Goal: Task Accomplishment & Management: Use online tool/utility

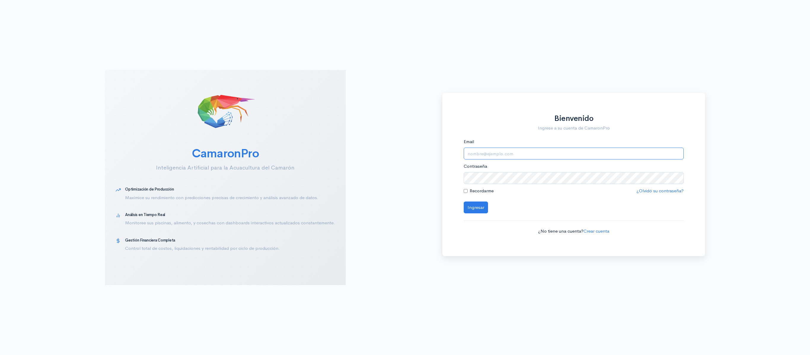
click at [493, 152] on input "Email" at bounding box center [574, 154] width 220 height 12
type input "[EMAIL_ADDRESS][DOMAIN_NAME]"
click at [464, 202] on button "Ingresar" at bounding box center [476, 208] width 24 height 12
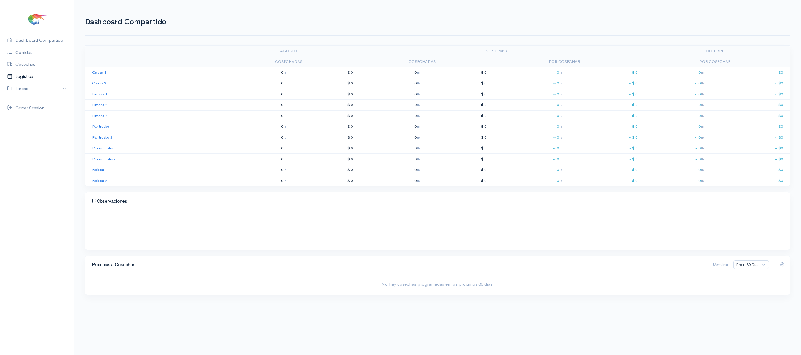
click at [42, 75] on link "Logística" at bounding box center [37, 77] width 74 height 12
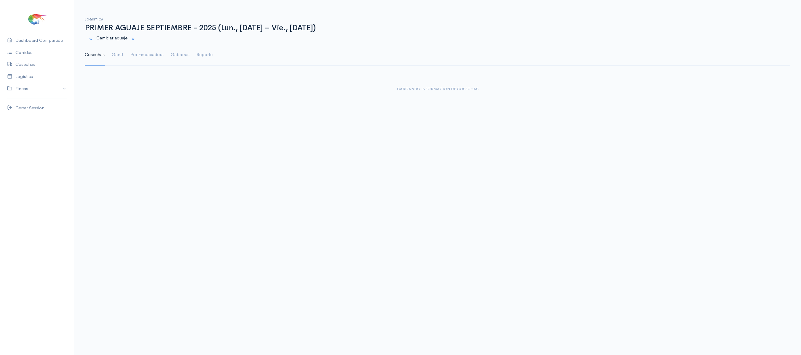
click at [121, 41] on div "Cambiar aguaje" at bounding box center [437, 38] width 713 height 12
click at [119, 56] on link "Gantt" at bounding box center [118, 54] width 12 height 21
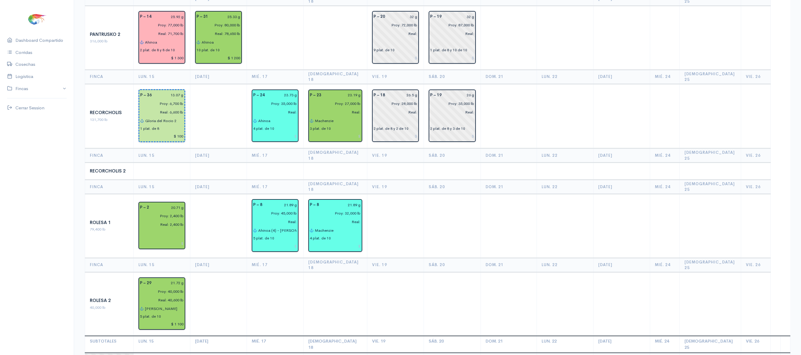
scroll to position [596, 0]
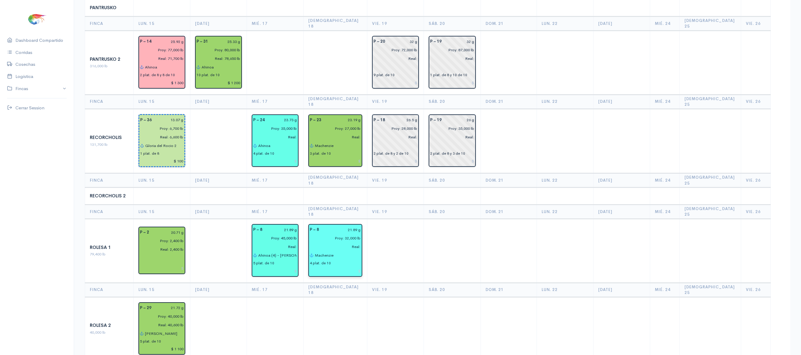
click at [355, 234] on input "Proy: 32,000 lb" at bounding box center [333, 238] width 55 height 9
type input "Proy: 40,000 lb"
click at [441, 219] on td at bounding box center [452, 251] width 57 height 64
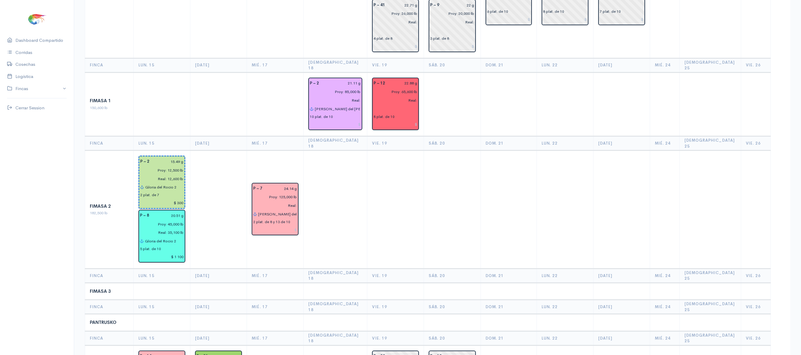
scroll to position [0, 0]
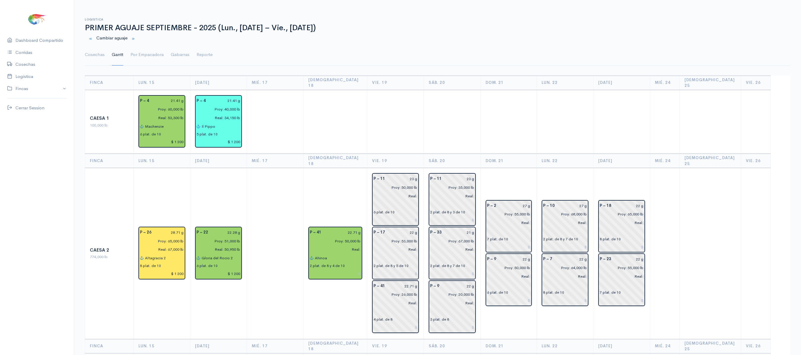
click at [113, 60] on link "Gantt" at bounding box center [118, 54] width 12 height 21
click at [98, 53] on link "Cosechas" at bounding box center [95, 54] width 20 height 21
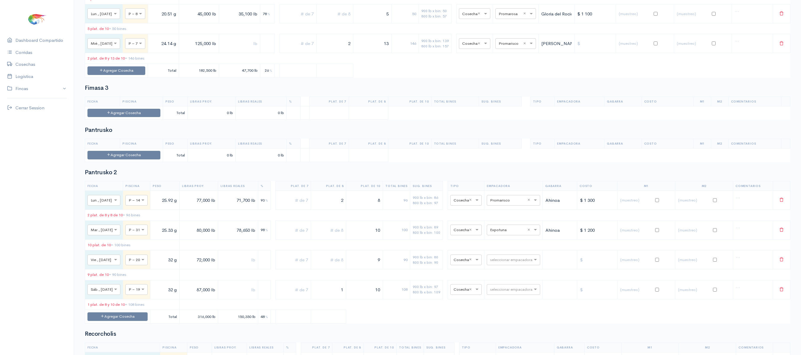
scroll to position [1311, 0]
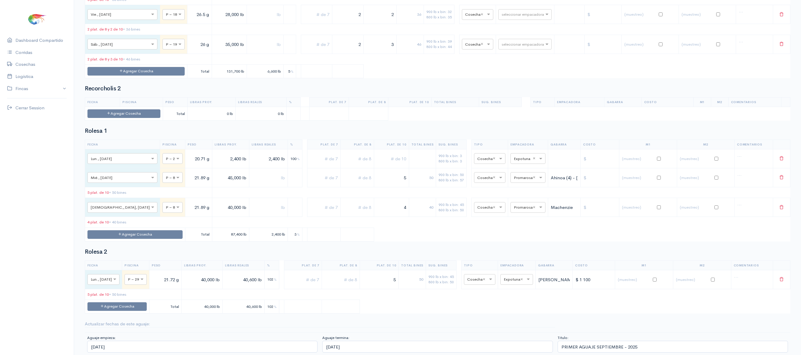
drag, startPoint x: 389, startPoint y: 207, endPoint x: 449, endPoint y: 200, distance: 60.8
click at [449, 200] on tr "× Jue., [DATE] × P – 8 21.89 g 40,000 lb 4 40 900 lb x bin: 45 800 lb x bin: 50…" at bounding box center [437, 207] width 705 height 19
type input "3"
click at [343, 202] on input "text" at bounding box center [357, 208] width 28 height 12
type input "2"
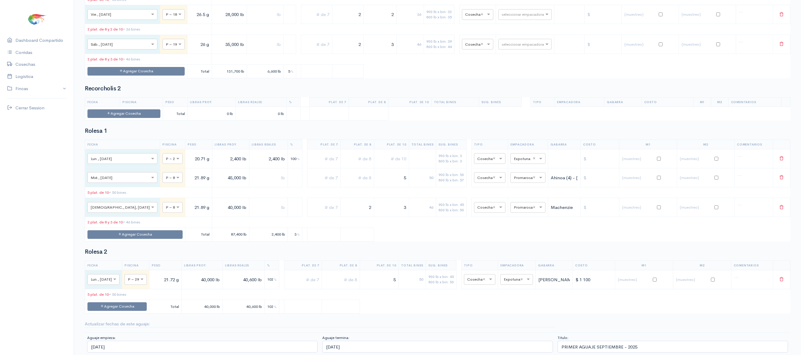
click at [446, 226] on table "Fecha Piscina Peso Libras Proy. Libras Reales % Plat. de 7 Plat. de 8 Plat. de …" at bounding box center [438, 191] width 706 height 102
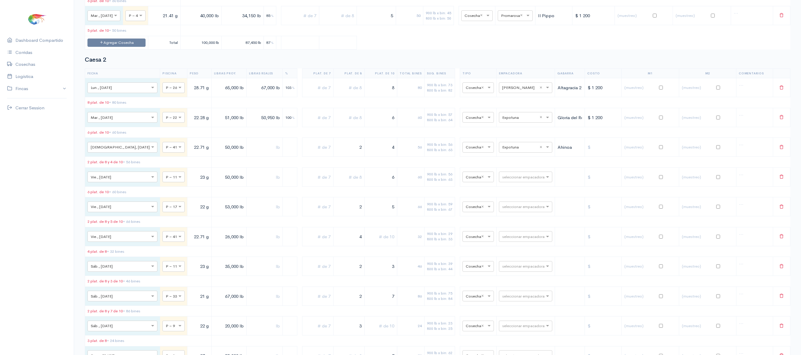
scroll to position [0, 0]
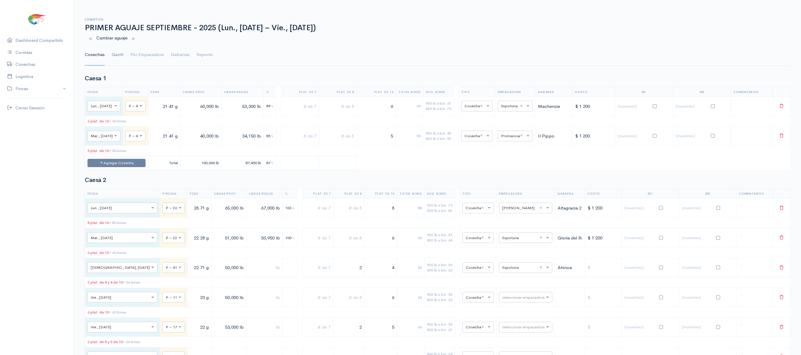
click at [117, 57] on link "Gantt" at bounding box center [118, 54] width 12 height 21
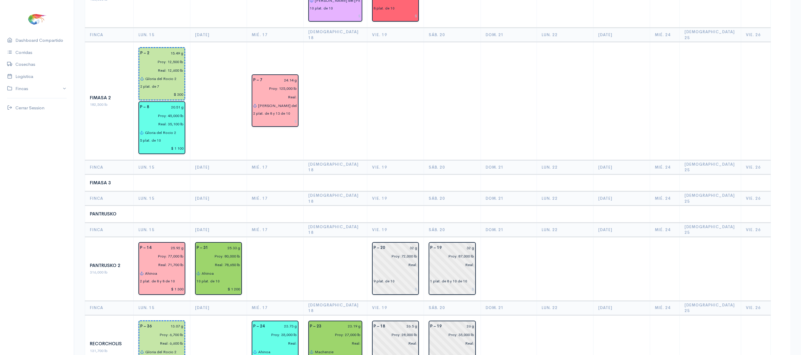
scroll to position [369, 0]
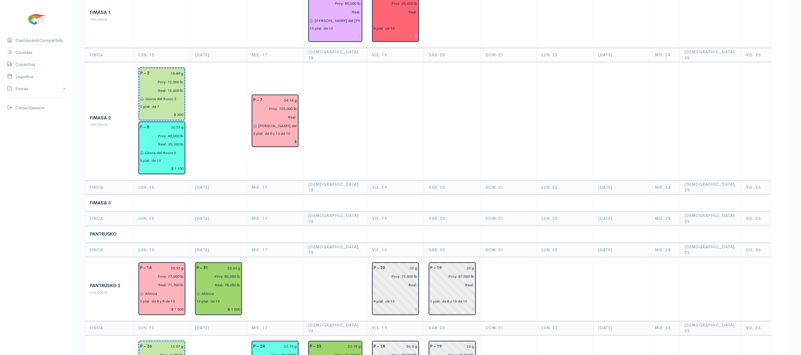
drag, startPoint x: 293, startPoint y: 128, endPoint x: 313, endPoint y: 123, distance: 20.9
click at [313, 123] on tr "Fimasa 2 182,500 lb P – 2 15.49 g Proy: 12,500 lb Real: 12,600 lb Gloria del [P…" at bounding box center [437, 121] width 705 height 118
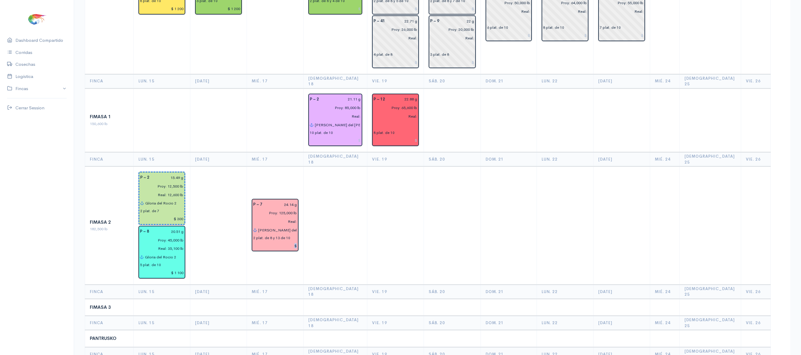
scroll to position [241, 0]
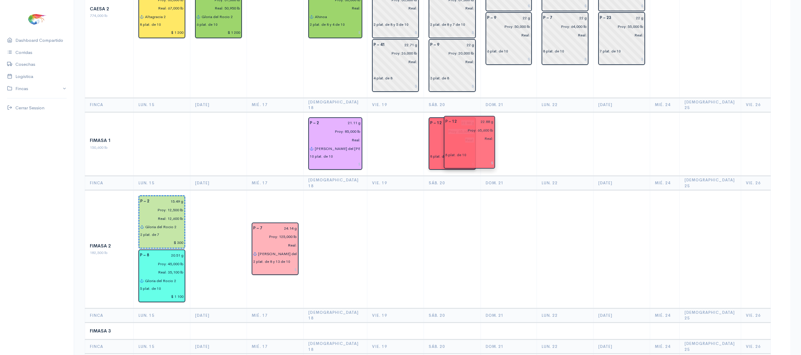
drag, startPoint x: 403, startPoint y: 125, endPoint x: 454, endPoint y: 138, distance: 53.2
click at [380, 123] on td at bounding box center [395, 144] width 57 height 64
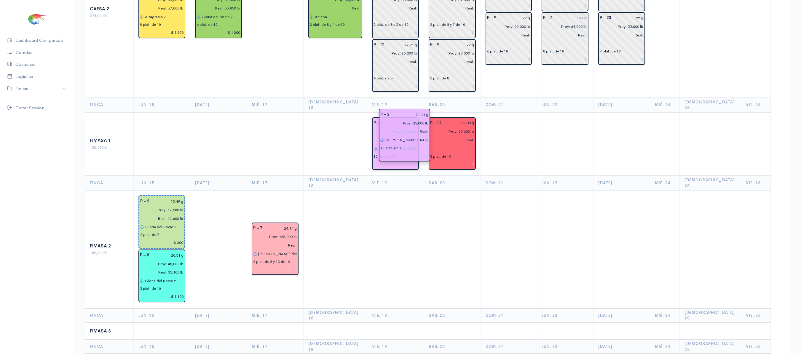
drag, startPoint x: 327, startPoint y: 120, endPoint x: 388, endPoint y: 129, distance: 61.8
click at [304, 142] on td at bounding box center [275, 144] width 57 height 64
click at [352, 112] on td at bounding box center [336, 144] width 64 height 64
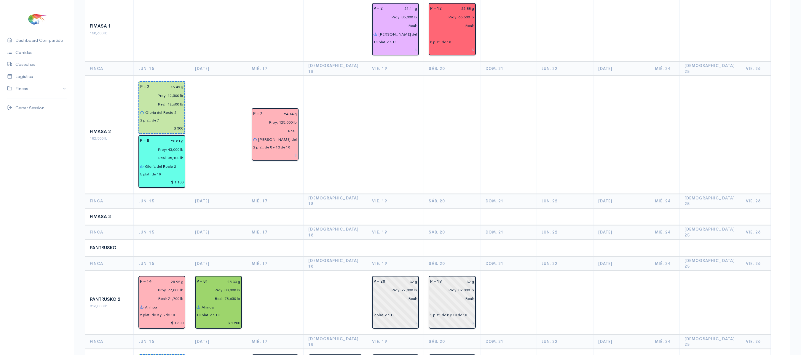
scroll to position [360, 0]
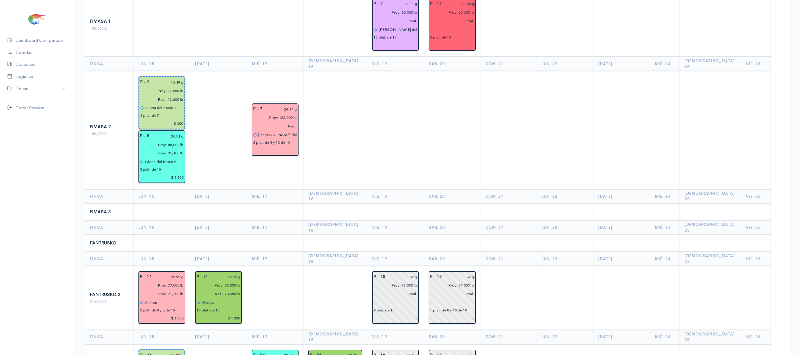
drag, startPoint x: 415, startPoint y: 224, endPoint x: 360, endPoint y: 183, distance: 69.0
click at [360, 203] on td at bounding box center [336, 211] width 64 height 17
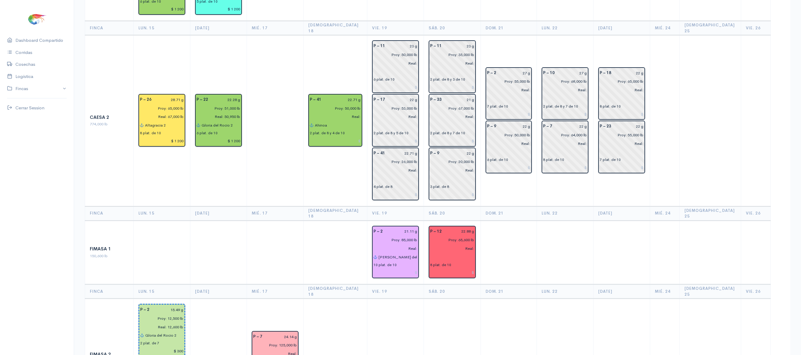
scroll to position [0, 0]
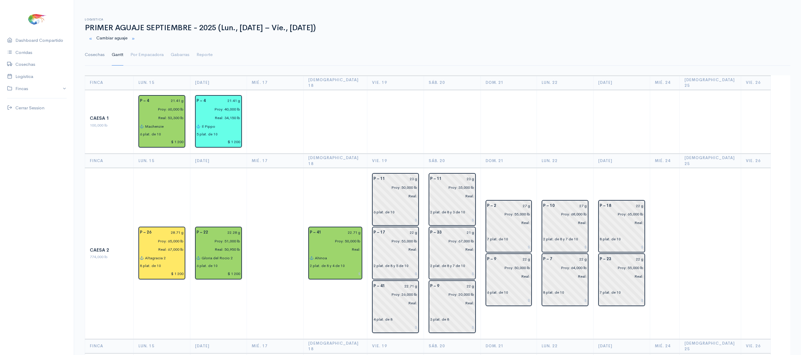
click at [94, 63] on link "Cosechas" at bounding box center [95, 54] width 20 height 21
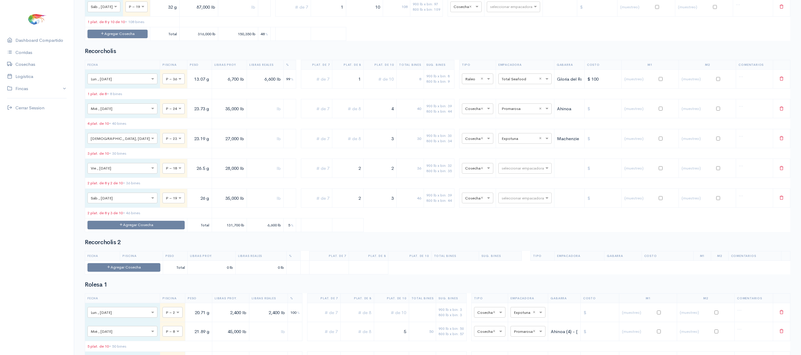
scroll to position [1097, 0]
drag, startPoint x: 281, startPoint y: 206, endPoint x: 167, endPoint y: 95, distance: 159.7
click at [167, 55] on h2 "Recorcholis" at bounding box center [438, 52] width 706 height 7
click at [156, 272] on button "Agregar Cosecha" at bounding box center [123, 268] width 73 height 9
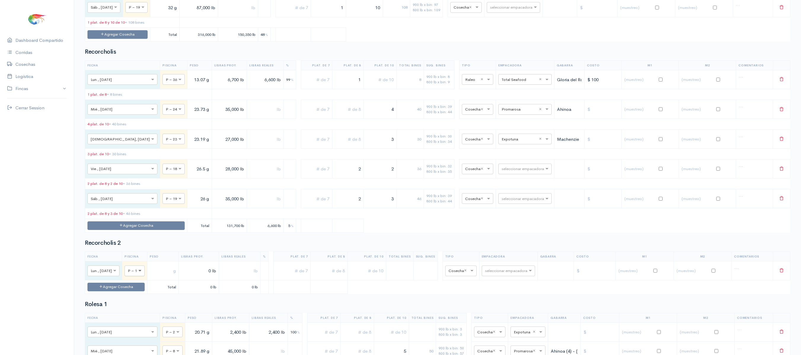
click at [142, 274] on span at bounding box center [140, 271] width 7 height 6
type input "7"
click at [174, 277] on input "text" at bounding box center [163, 271] width 26 height 12
type input "30 g"
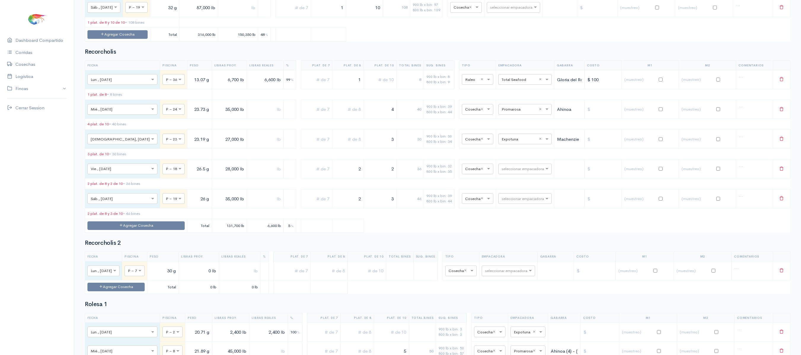
click at [198, 294] on td "0 lb" at bounding box center [199, 287] width 40 height 14
click at [203, 277] on input "0 lb" at bounding box center [198, 271] width 35 height 12
type input "44,000 lb"
click at [374, 277] on input "text" at bounding box center [363, 271] width 33 height 12
type input "5"
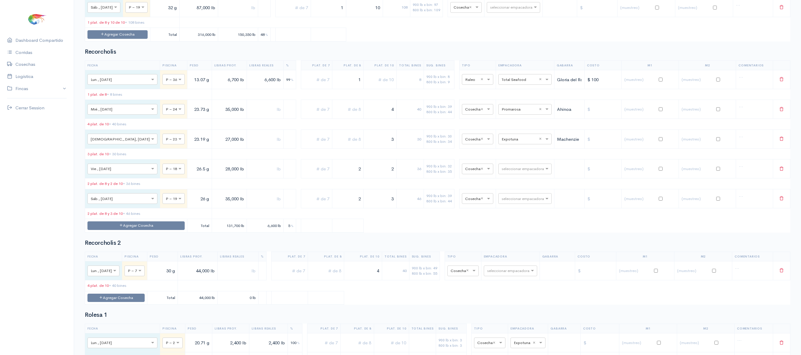
type input "4"
click at [333, 280] on td at bounding box center [326, 270] width 36 height 19
click at [341, 277] on input "text" at bounding box center [325, 271] width 31 height 12
type input "2"
click at [397, 233] on table "Fecha Piscina Peso Libras Proy. Libras Reales % Plat. de 7 Plat. de 8 Plat. de …" at bounding box center [438, 146] width 706 height 172
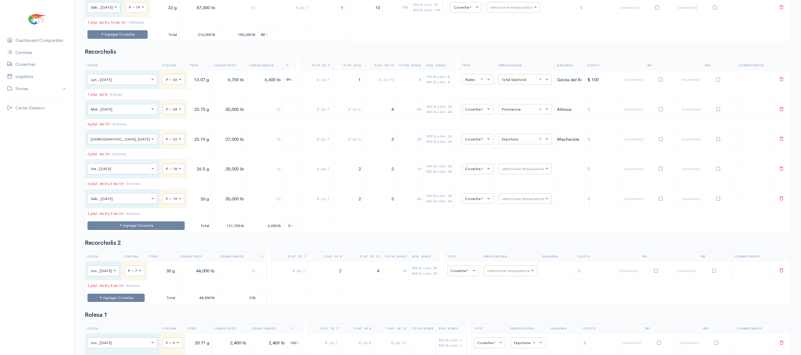
drag, startPoint x: 166, startPoint y: 325, endPoint x: 175, endPoint y: 323, distance: 9.8
click at [175, 277] on input "30 g" at bounding box center [162, 271] width 25 height 12
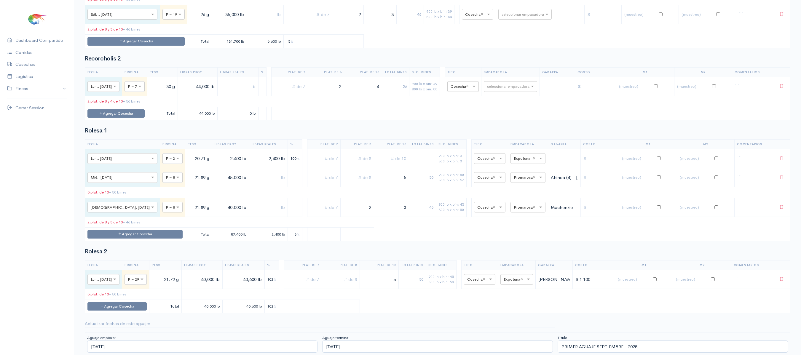
scroll to position [1342, 0]
click at [173, 80] on input "text" at bounding box center [162, 86] width 25 height 12
type input "30.52 g"
click at [520, 55] on h2 "Recorcholis 2" at bounding box center [438, 58] width 706 height 7
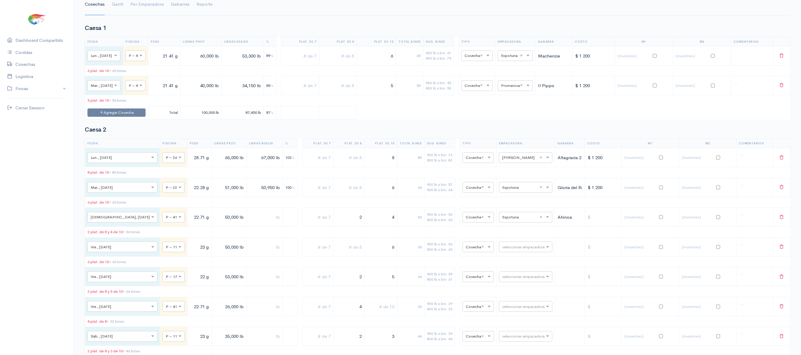
scroll to position [0, 0]
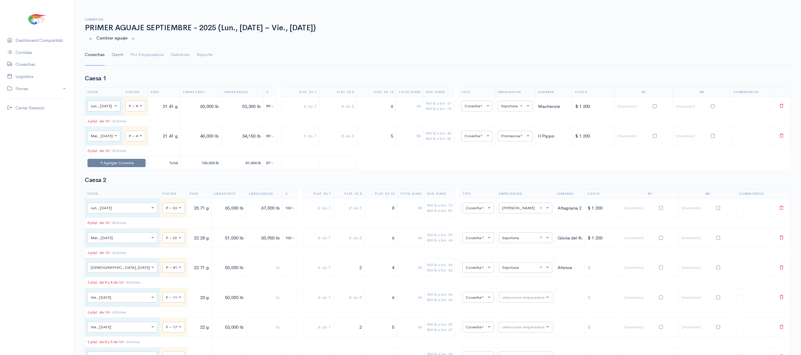
click at [114, 62] on link "Gantt" at bounding box center [118, 54] width 12 height 21
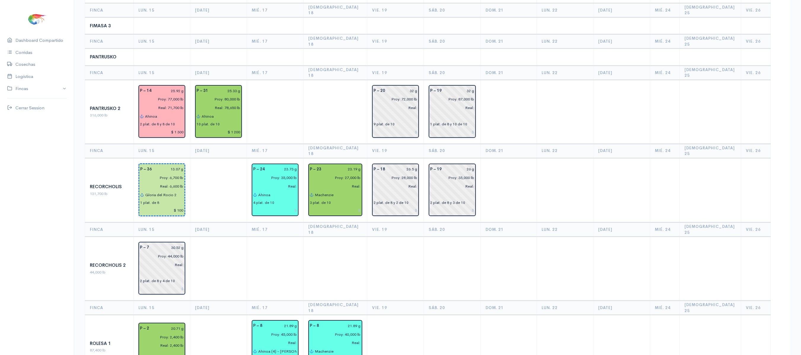
scroll to position [547, 0]
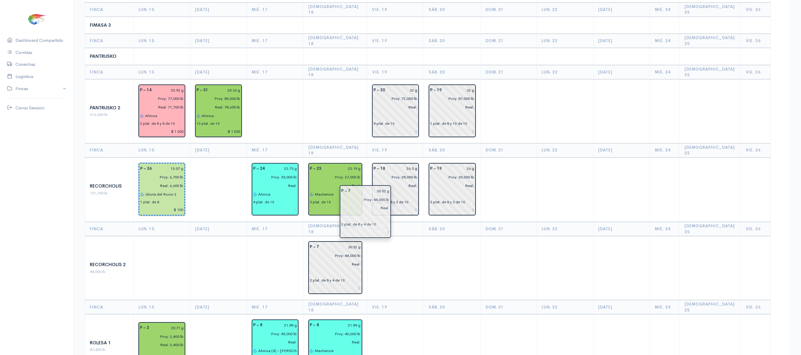
drag, startPoint x: 158, startPoint y: 225, endPoint x: 361, endPoint y: 226, distance: 203.4
click at [406, 236] on td at bounding box center [395, 268] width 57 height 64
click at [399, 236] on td at bounding box center [395, 268] width 57 height 64
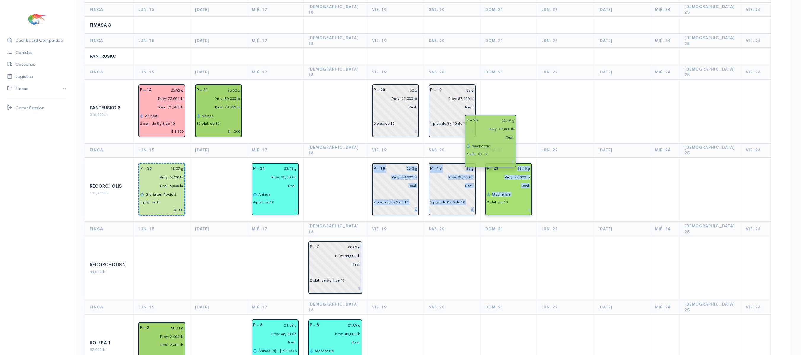
drag, startPoint x: 358, startPoint y: 135, endPoint x: 512, endPoint y: 138, distance: 154.2
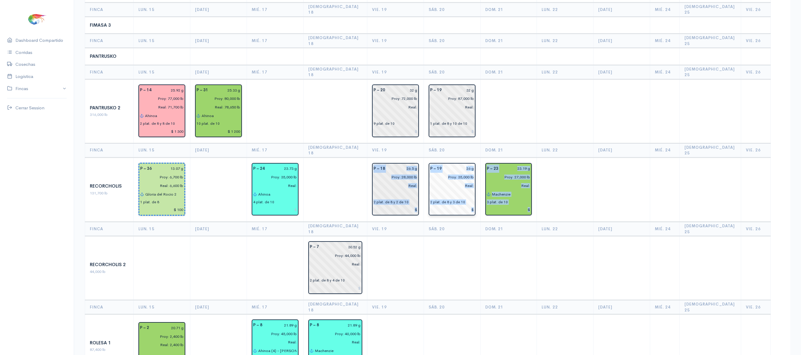
click at [474, 181] on input "Real:" at bounding box center [450, 185] width 47 height 9
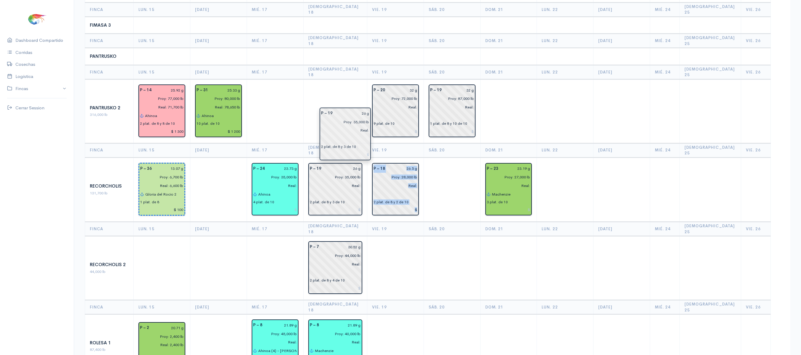
drag, startPoint x: 482, startPoint y: 138, endPoint x: 361, endPoint y: 133, distance: 121.0
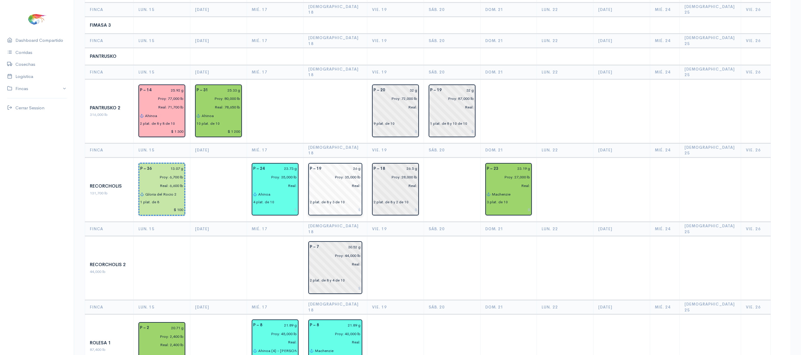
click at [361, 165] on input "26 g" at bounding box center [343, 169] width 36 height 9
type input "28.53 g"
click at [367, 236] on td "P – 7 30.52 g Proy: 44,000 lb Real: 2 plat. de 8 y 4 de 10" at bounding box center [335, 268] width 64 height 64
click at [449, 236] on td at bounding box center [452, 268] width 57 height 64
click at [304, 84] on td at bounding box center [275, 111] width 57 height 64
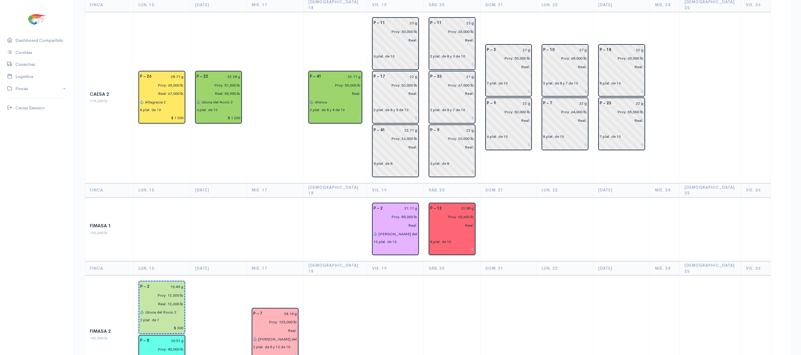
scroll to position [0, 0]
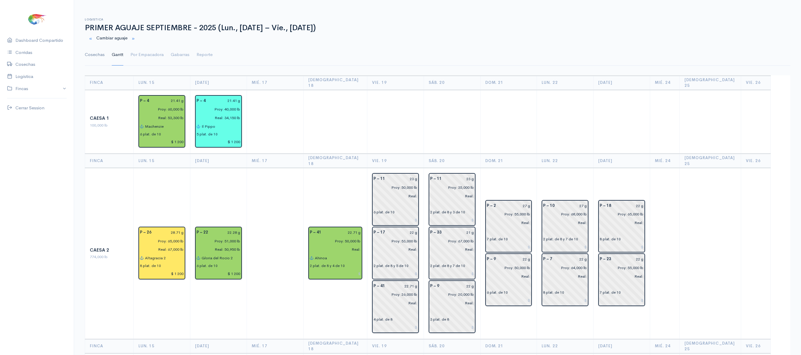
click at [91, 65] on link "Cosechas" at bounding box center [95, 54] width 20 height 21
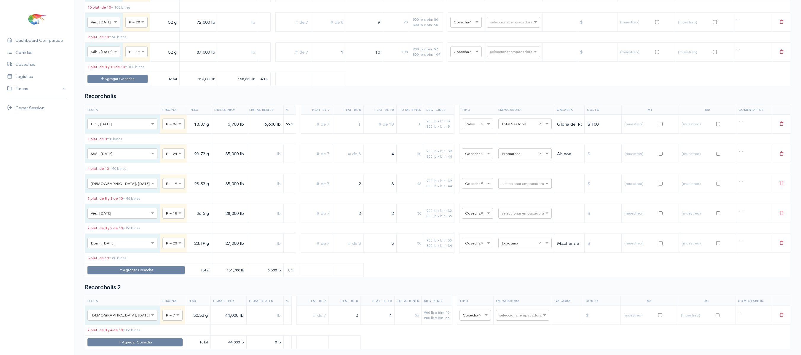
scroll to position [1052, 0]
type input "PRO"
click at [502, 187] on input "PRO" at bounding box center [520, 184] width 36 height 7
click at [503, 242] on span "Promarisco" at bounding box center [506, 241] width 23 height 6
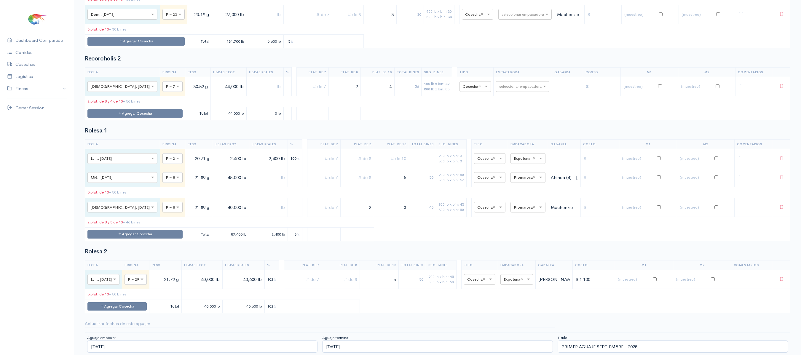
scroll to position [1317, 0]
drag, startPoint x: 506, startPoint y: 247, endPoint x: 481, endPoint y: 114, distance: 134.6
click at [456, 119] on table "Fecha Piscina Peso Libras Proy. Libras Reales % Plat. de 7 Plat. de 8 Plat. de …" at bounding box center [438, 93] width 706 height 53
click at [511, 90] on input "text" at bounding box center [517, 86] width 36 height 7
type input "PRO"
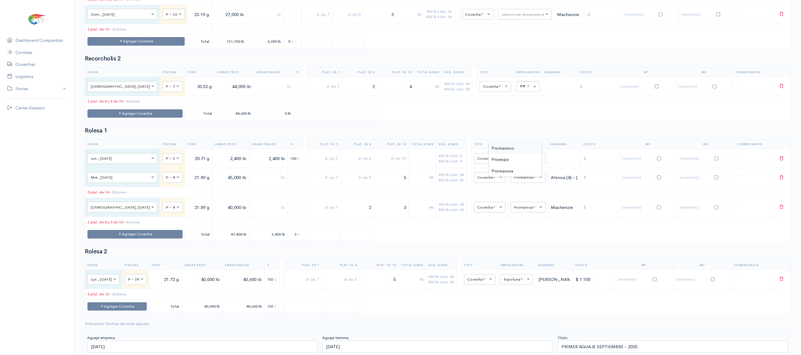
scroll to position [0, 4]
click at [514, 143] on div "Promarisco" at bounding box center [515, 149] width 53 height 12
click at [442, 92] on div "800 lb x bin: 55" at bounding box center [448, 89] width 25 height 5
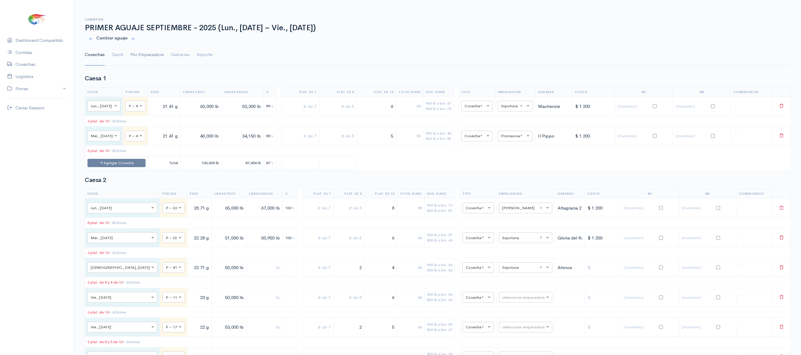
click at [137, 60] on link "Por Empacadora" at bounding box center [146, 54] width 33 height 21
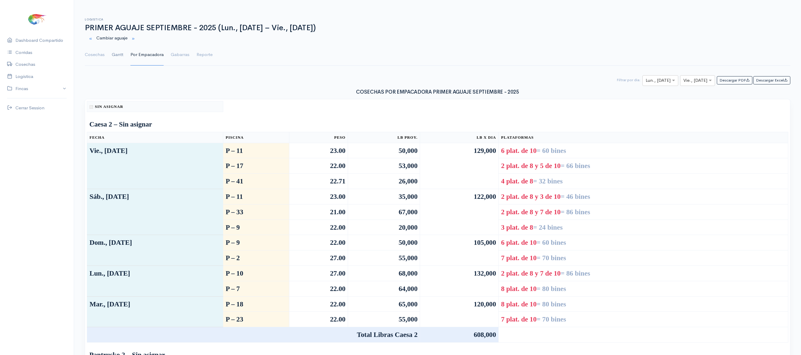
click at [117, 59] on link "Gantt" at bounding box center [118, 54] width 12 height 21
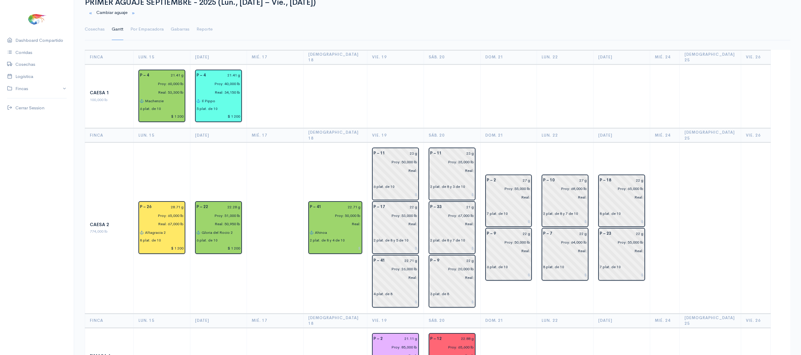
scroll to position [25, 0]
click at [139, 32] on link "Por Empacadora" at bounding box center [146, 29] width 33 height 21
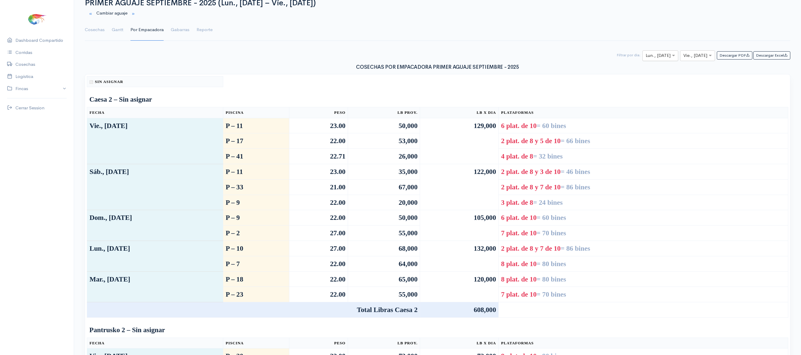
click at [660, 60] on div at bounding box center [660, 55] width 35 height 7
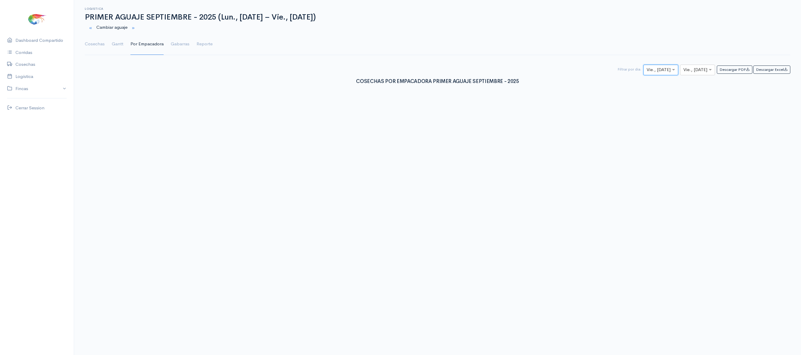
click at [660, 74] on div at bounding box center [661, 69] width 34 height 7
click at [661, 65] on div "Logistica PRIMER AGUAJE SEPTIEMBRE - 2025 (Lun., [DATE] – Vie., [DATE]) Cambiar…" at bounding box center [437, 44] width 727 height 88
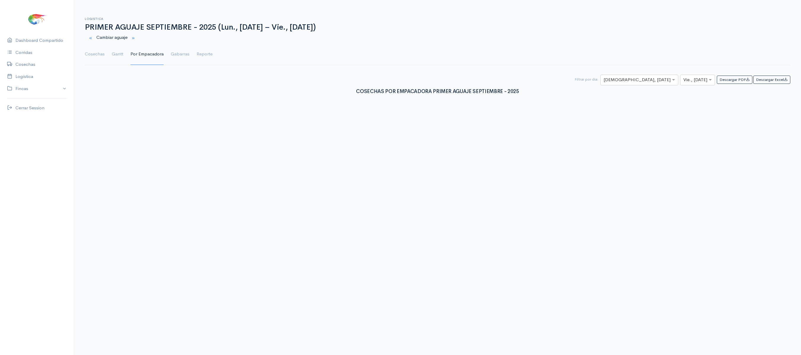
scroll to position [0, 0]
click at [660, 80] on div at bounding box center [639, 80] width 77 height 7
type input "18"
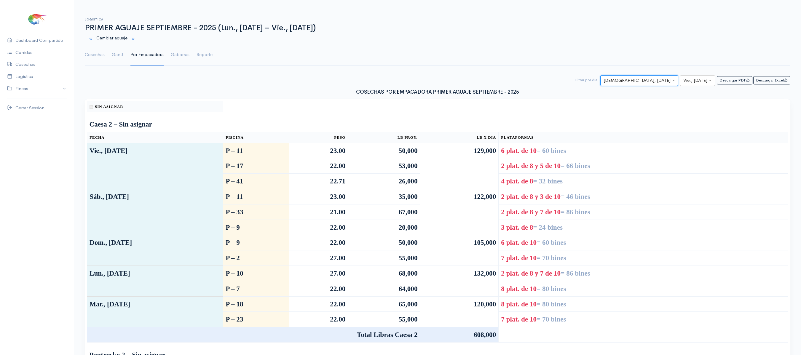
click at [686, 84] on input "text" at bounding box center [692, 80] width 18 height 7
type input "18"
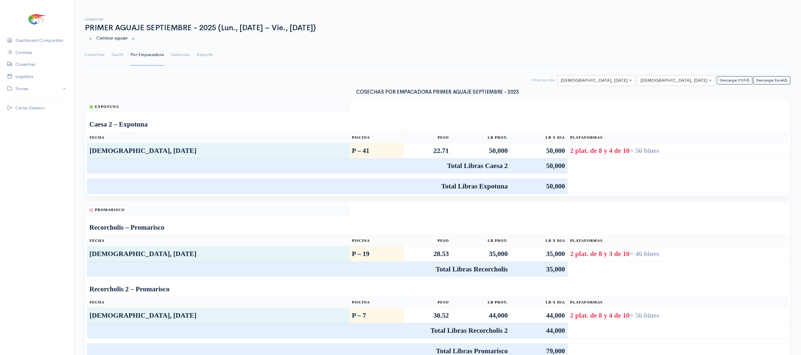
click at [774, 7] on html "Caesa 1 Caesa 2 Fimasa 1 Fimasa 2 Fimasa 3 Pantrusko Pantrusko 2 Recorcholis Re…" at bounding box center [400, 177] width 801 height 355
click at [118, 60] on link "Gantt" at bounding box center [118, 54] width 12 height 21
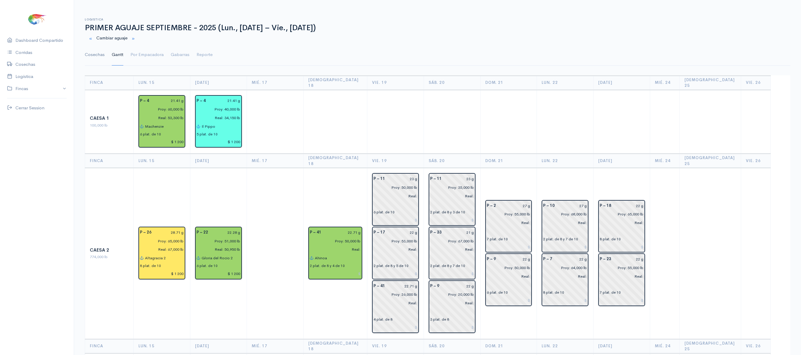
click at [90, 47] on link "Cosechas" at bounding box center [95, 54] width 20 height 21
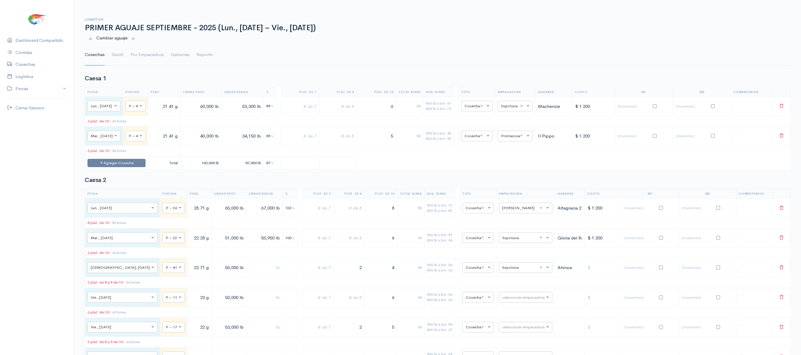
click at [145, 59] on link "Por Empacadora" at bounding box center [146, 54] width 33 height 21
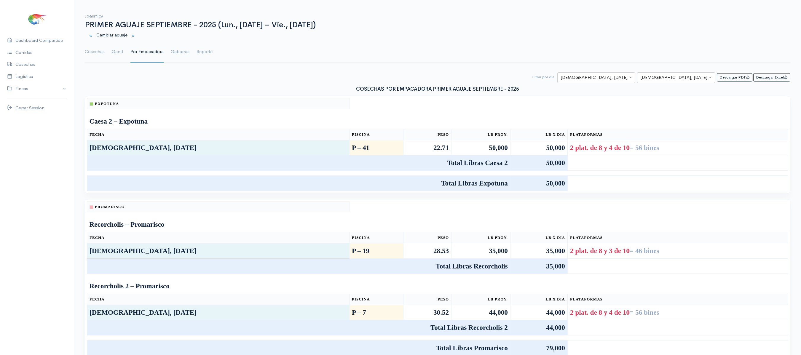
scroll to position [5, 0]
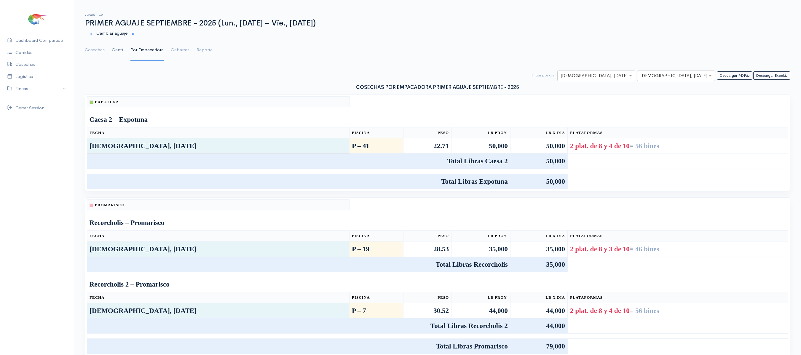
click at [117, 54] on link "Gantt" at bounding box center [118, 49] width 12 height 21
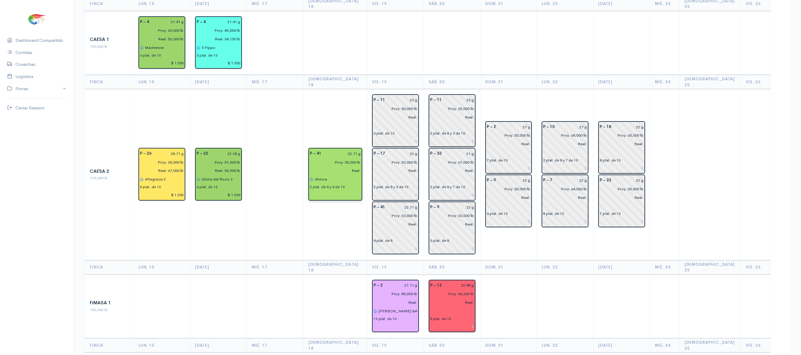
scroll to position [79, 0]
click at [347, 174] on input "Ahinoa" at bounding box center [338, 178] width 46 height 9
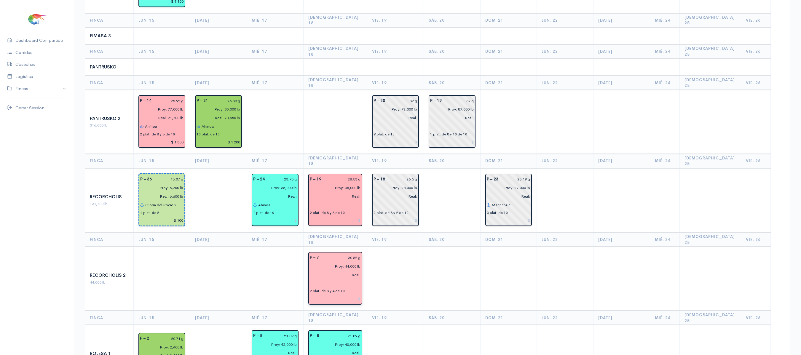
scroll to position [535, 0]
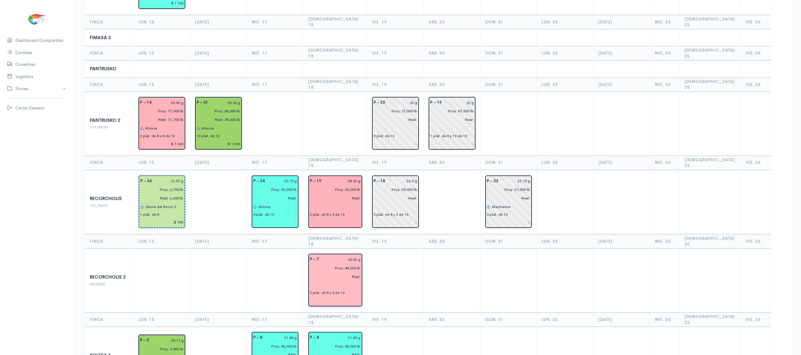
click at [331, 281] on input "text" at bounding box center [335, 285] width 51 height 9
click at [344, 294] on ngb-highlight "[PERSON_NAME]" at bounding box center [333, 297] width 22 height 6
type input "Machenzie"
click at [332, 202] on input "text" at bounding box center [335, 206] width 51 height 9
click at [336, 216] on ngb-highlight "Il Pippo" at bounding box center [329, 219] width 15 height 6
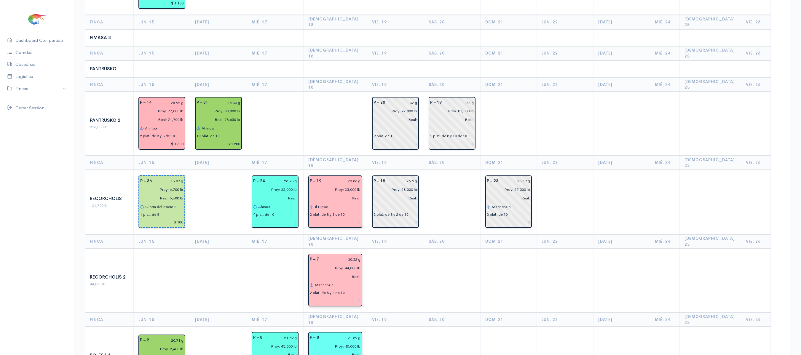
type input "Il Pippo"
click at [364, 333] on div "21.89 g" at bounding box center [344, 337] width 42 height 9
type input "M"
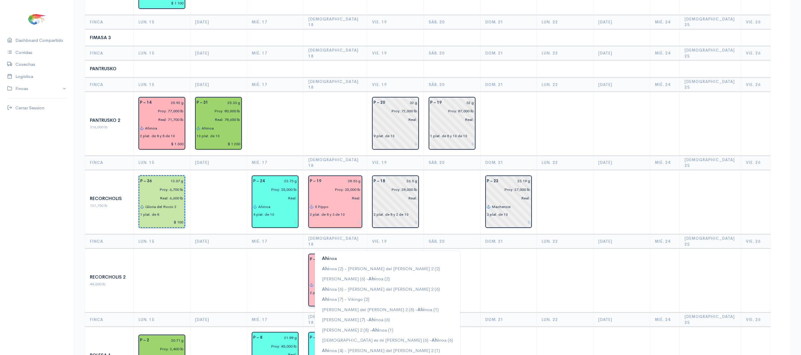
click at [363, 253] on button "Ahi noa" at bounding box center [387, 258] width 145 height 10
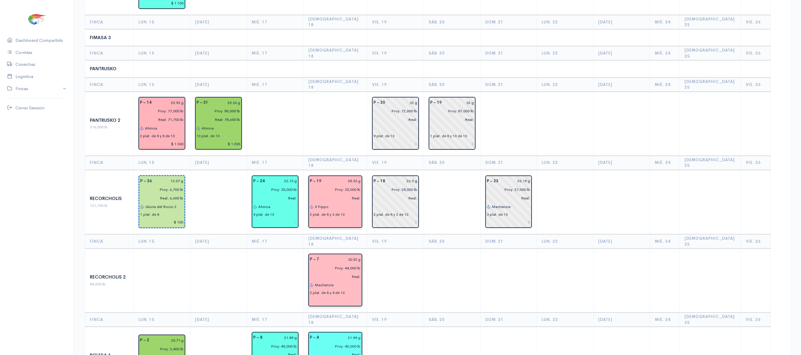
type input "Ahinoa"
click at [411, 249] on td at bounding box center [395, 281] width 57 height 64
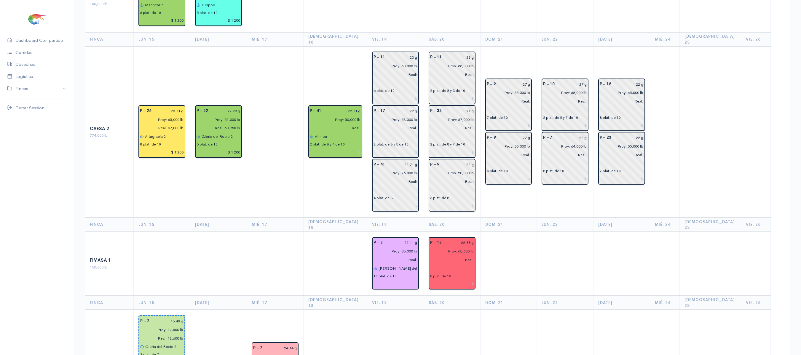
scroll to position [121, 0]
click at [342, 133] on input "Ahinoa" at bounding box center [338, 137] width 46 height 9
type input "A"
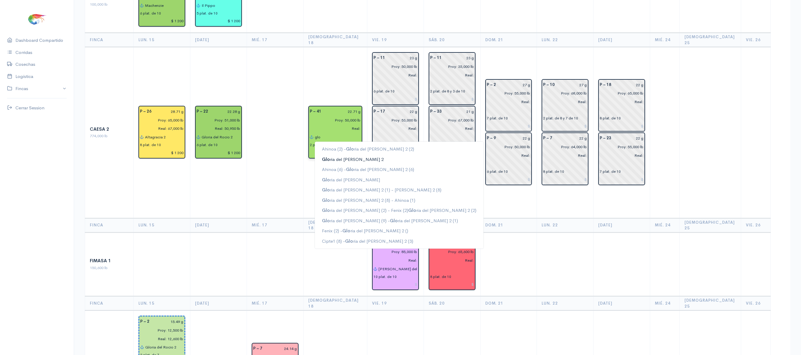
click at [351, 157] on ngb-highlight "Glo ria del [PERSON_NAME] 2" at bounding box center [353, 160] width 62 height 6
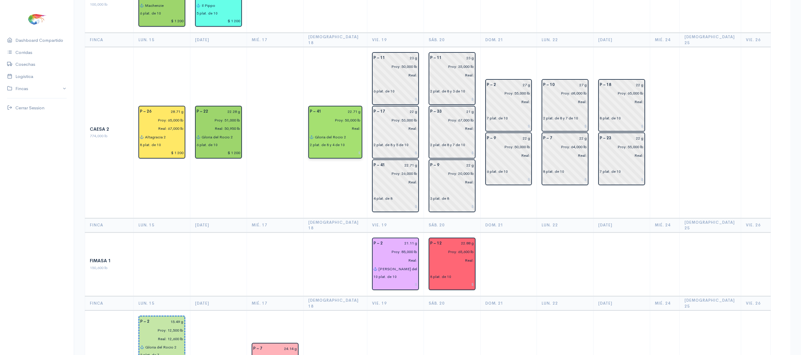
type input "Gloria del Rocio 2"
click at [329, 205] on td "P – 41 22.71 g Proy: 50,000 lb Real: [PERSON_NAME] del [PERSON_NAME] 2 2 plat. …" at bounding box center [335, 132] width 64 height 171
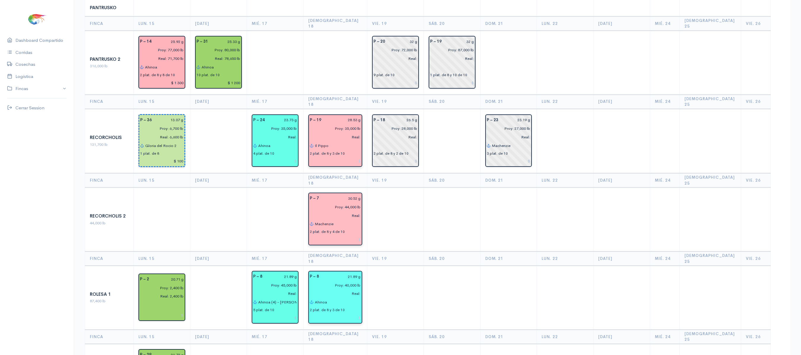
scroll to position [597, 0]
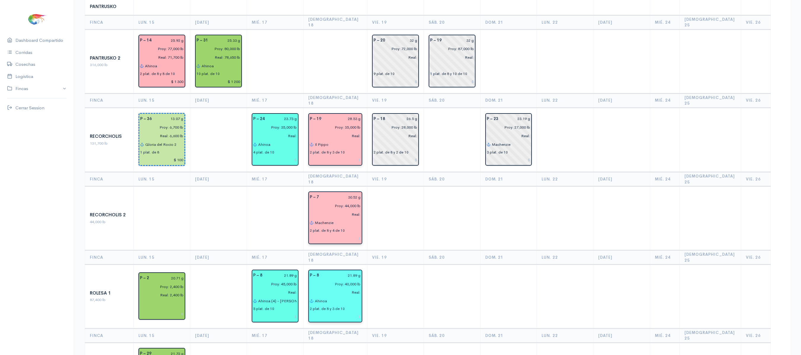
click at [339, 297] on input "Ahinoa" at bounding box center [338, 301] width 46 height 9
type input "A"
click at [349, 320] on ngb-highlight "Glo ria del [PERSON_NAME] 2" at bounding box center [353, 323] width 62 height 6
type input "Gloria del Rocio 2"
click at [412, 265] on td at bounding box center [395, 297] width 57 height 64
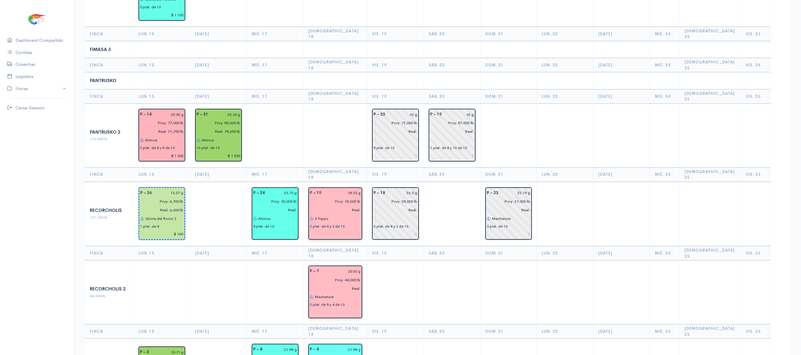
scroll to position [541, 0]
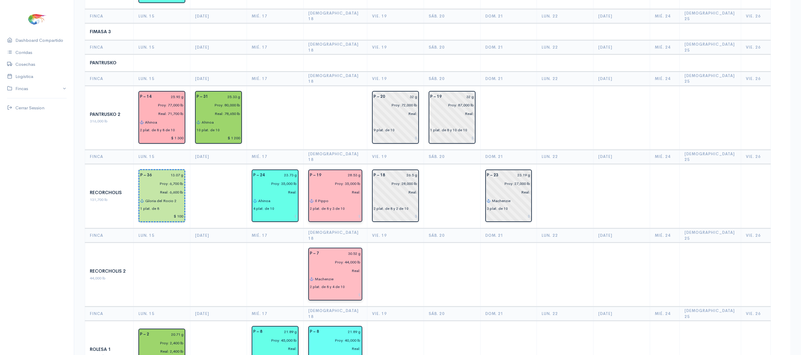
click at [359, 353] on input "Gloria del Rocio 2" at bounding box center [338, 357] width 46 height 9
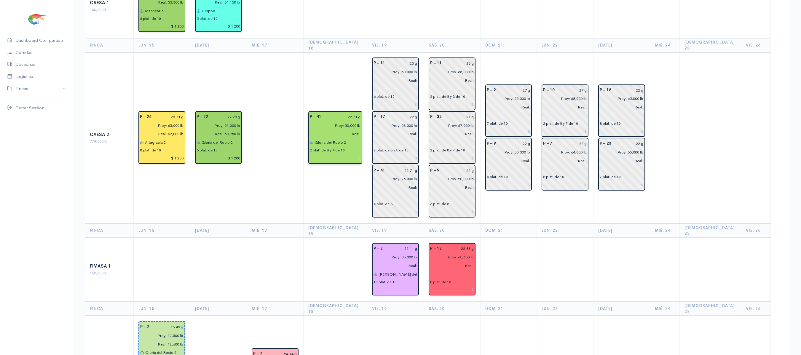
scroll to position [115, 0]
click at [358, 139] on input "Gloria del Rocio 2" at bounding box center [338, 143] width 46 height 9
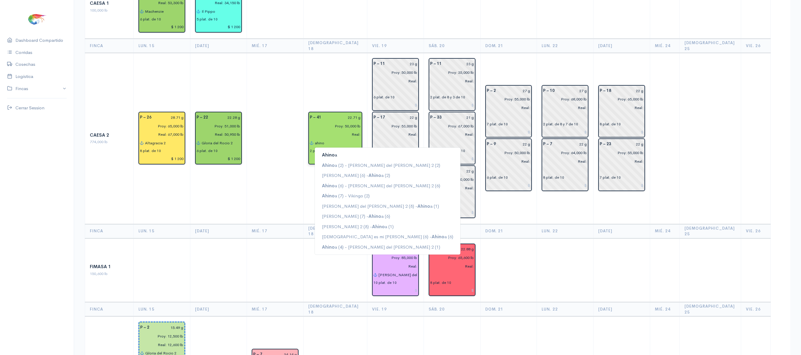
click at [353, 150] on button "Ahino a" at bounding box center [388, 155] width 146 height 10
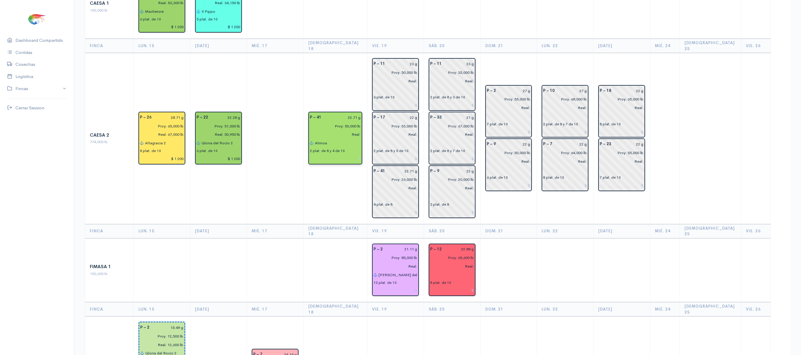
type input "Ahinoa"
click at [333, 187] on td "P – 41 22.71 g Proy: 50,000 lb Real: Ahinoa 2 plat. de 8 y 4 de 10" at bounding box center [335, 138] width 64 height 171
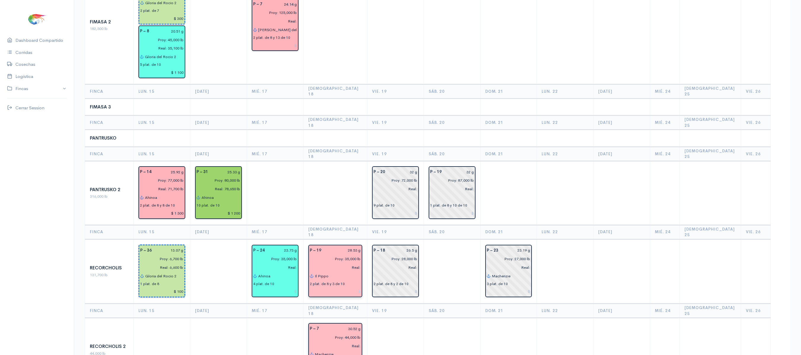
scroll to position [466, 0]
click at [346, 271] on input "Il Pippo" at bounding box center [338, 275] width 46 height 9
type input "I"
type input "m"
type input "Mi Guayaquileña"
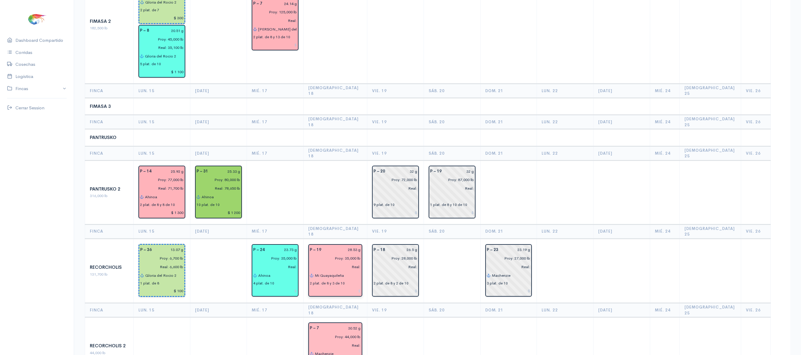
click at [445, 317] on td at bounding box center [452, 349] width 57 height 64
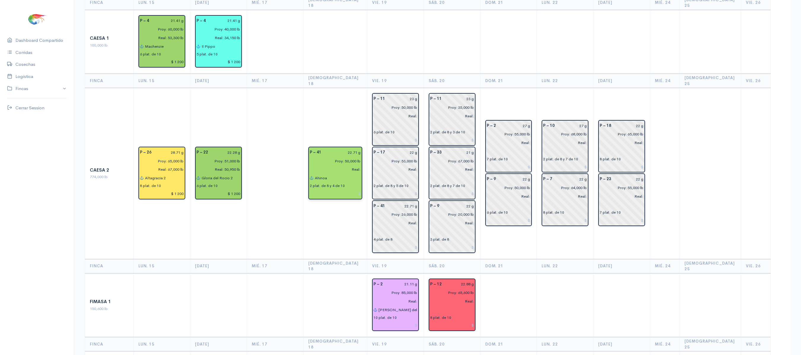
scroll to position [59, 0]
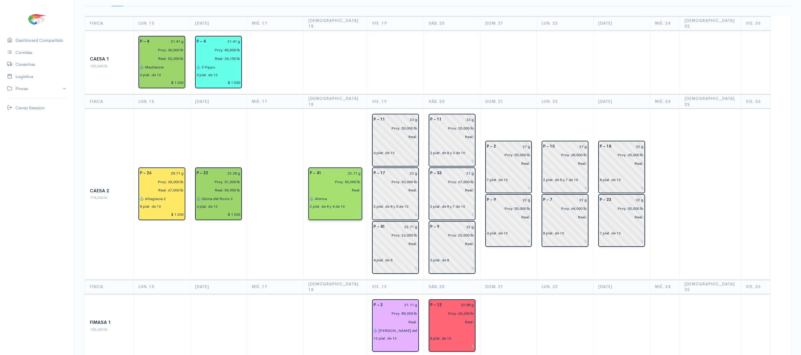
click at [349, 194] on input "Ahinoa" at bounding box center [338, 198] width 46 height 9
type input "A"
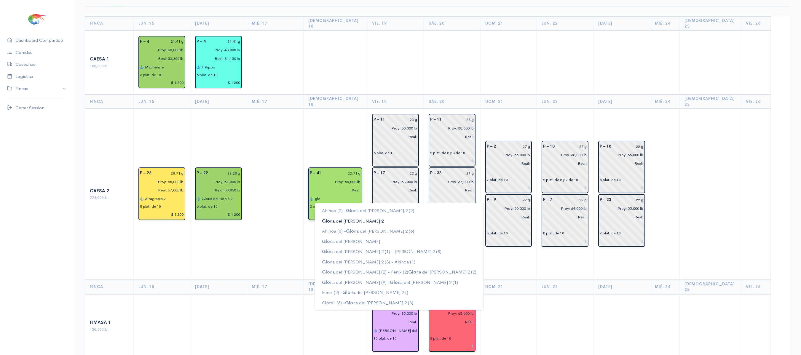
click at [353, 216] on button "Glo ria del [PERSON_NAME] 2" at bounding box center [399, 221] width 169 height 10
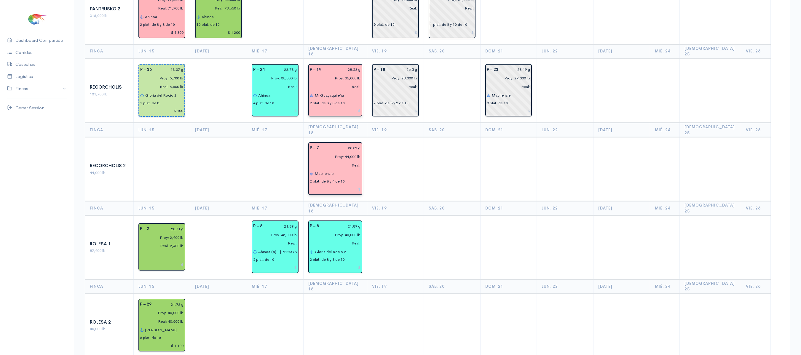
scroll to position [647, 0]
type input "Gloria del Rocio 2"
click at [356, 247] on input "Gloria del Rocio 2" at bounding box center [338, 251] width 46 height 9
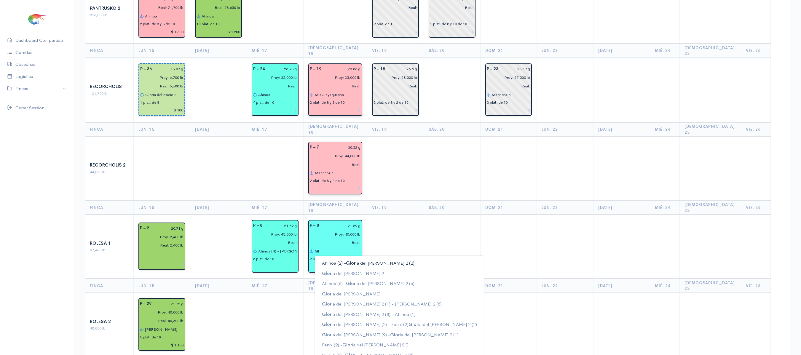
type input "G"
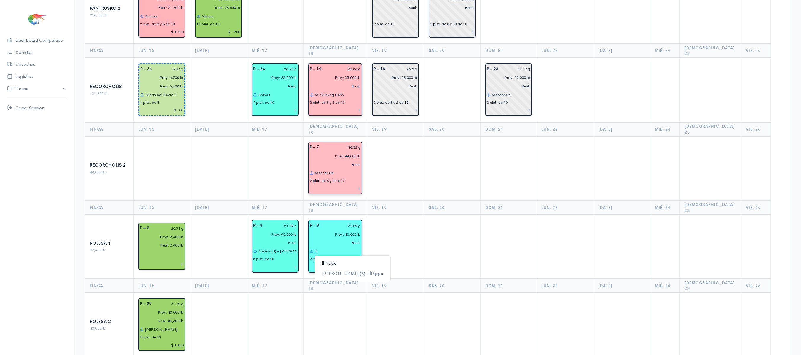
click at [356, 258] on button "Il Pippo" at bounding box center [353, 263] width 76 height 10
type input "Il Pippo"
click at [439, 215] on td at bounding box center [452, 247] width 57 height 64
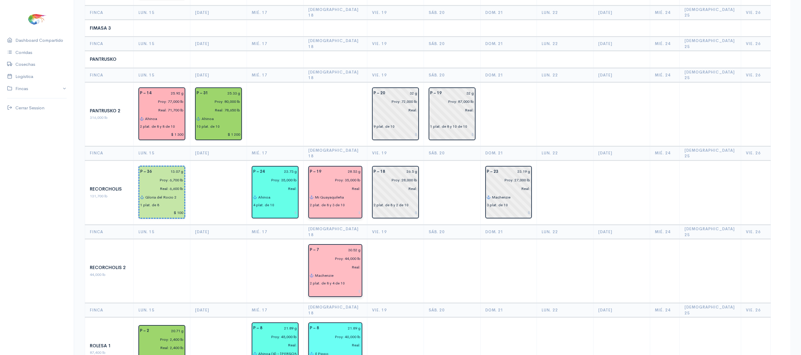
scroll to position [545, 0]
click at [357, 192] on input "Mi Guayaquileña" at bounding box center [338, 196] width 46 height 9
type input "M"
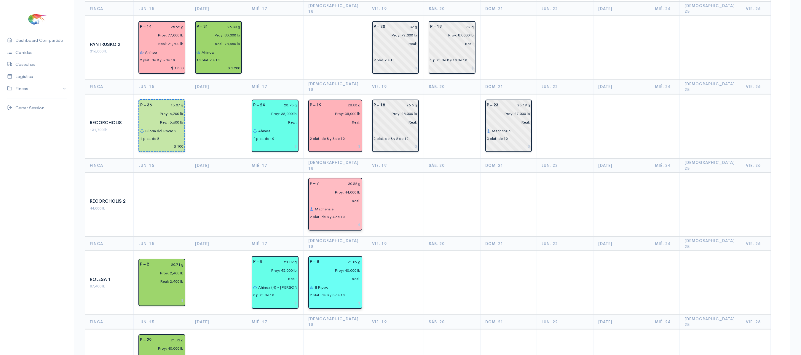
scroll to position [611, 0]
click at [355, 274] on input "Real:" at bounding box center [333, 278] width 55 height 9
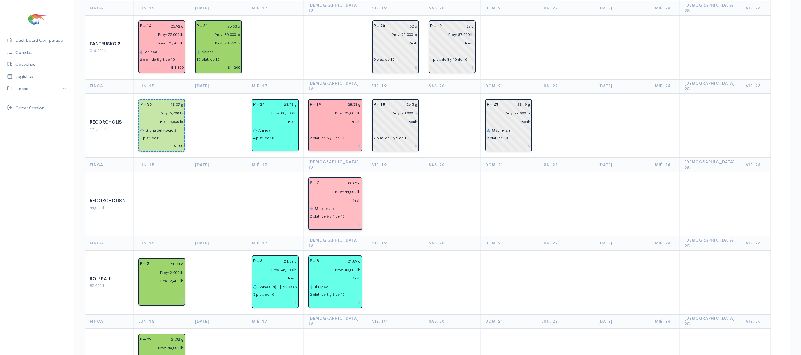
click at [350, 283] on input "Il Pippo" at bounding box center [338, 287] width 46 height 9
type input "I"
click at [382, 250] on td at bounding box center [395, 282] width 57 height 64
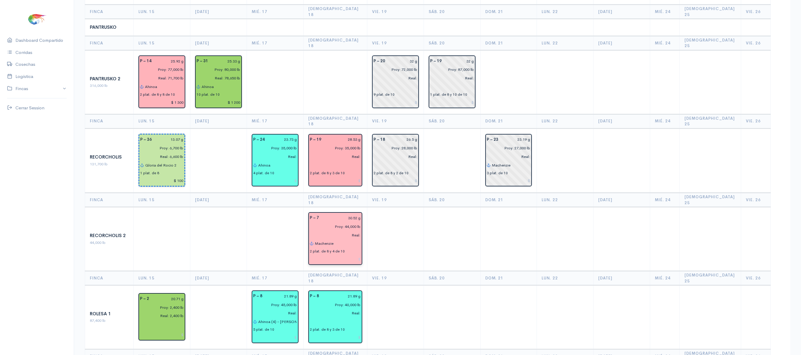
scroll to position [554, 0]
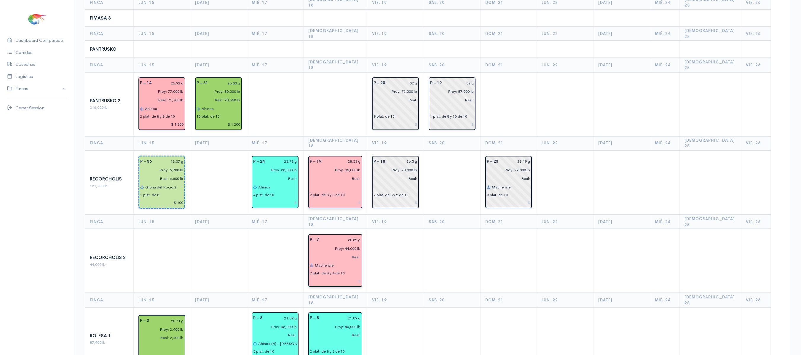
click at [327, 183] on input "text" at bounding box center [335, 187] width 51 height 9
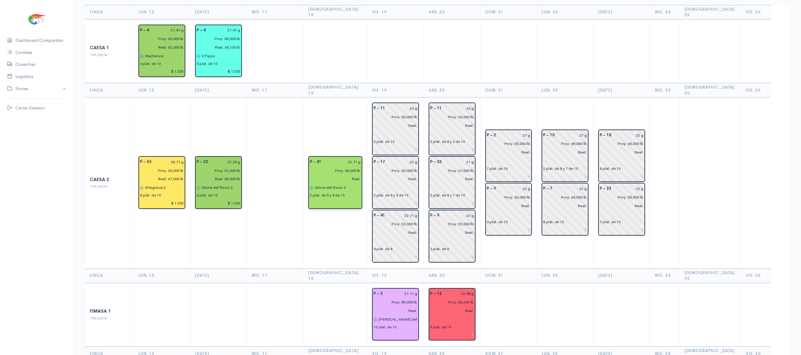
scroll to position [70, 0]
click at [325, 106] on td "P – 41 22.71 g Proy: 50,000 lb Real: [PERSON_NAME] del [PERSON_NAME] 2 2 plat. …" at bounding box center [335, 183] width 64 height 171
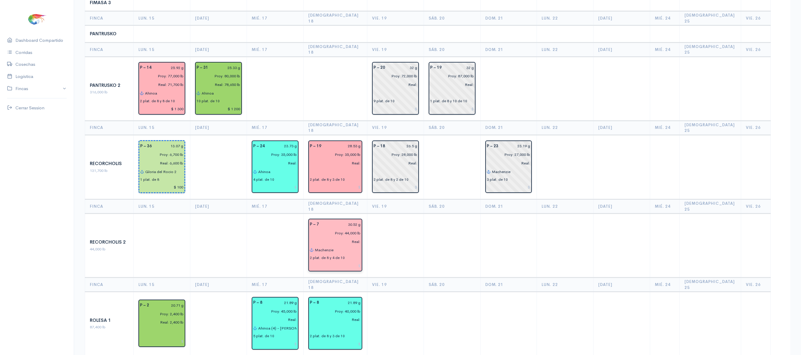
scroll to position [0, 0]
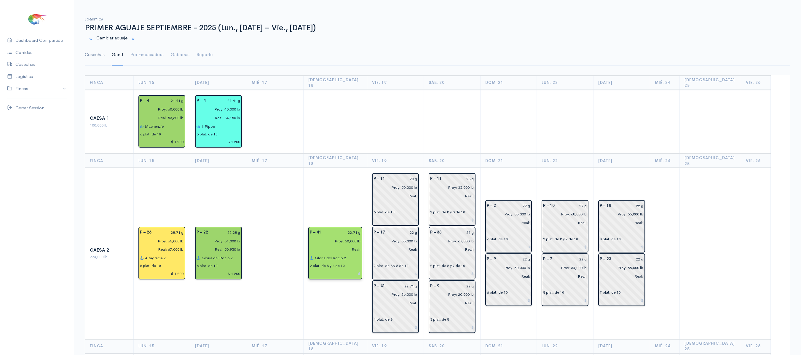
click at [94, 53] on link "Cosechas" at bounding box center [95, 54] width 20 height 21
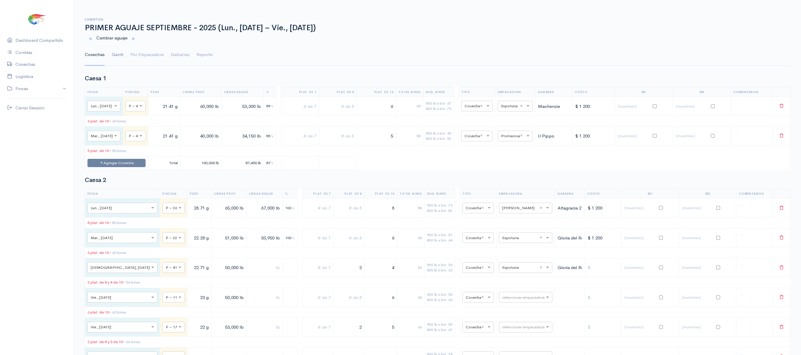
click at [112, 56] on link "Gantt" at bounding box center [118, 54] width 12 height 21
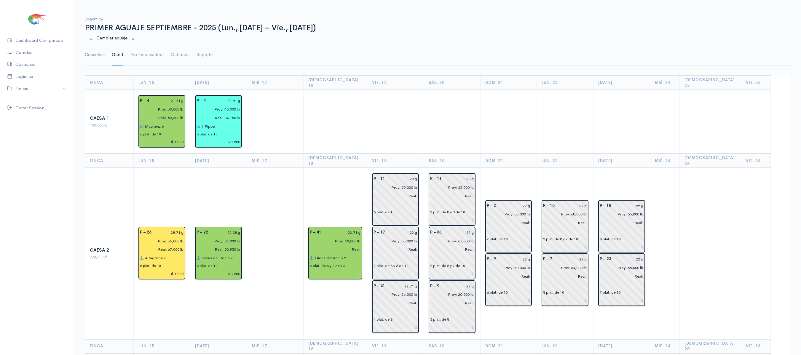
click at [92, 56] on link "Cosechas" at bounding box center [95, 54] width 20 height 21
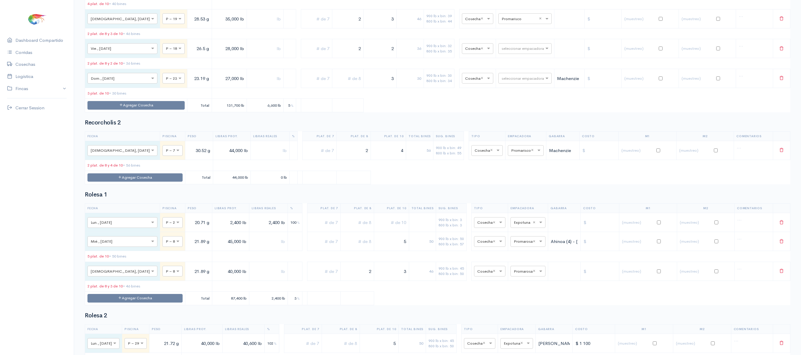
scroll to position [1349, 0]
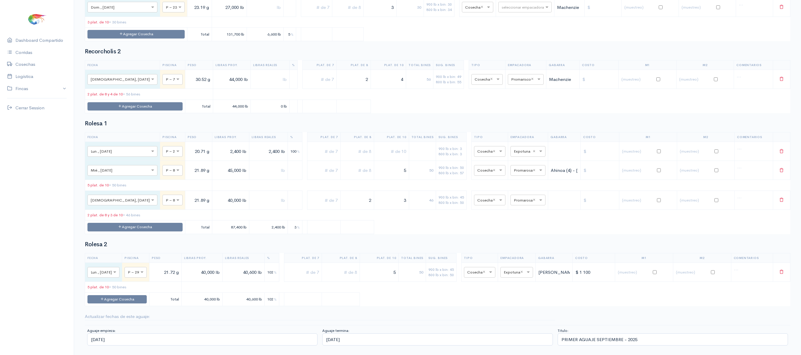
drag, startPoint x: 352, startPoint y: 192, endPoint x: 413, endPoint y: 195, distance: 61.2
click at [413, 195] on tr "× Jue., [DATE] × P – 8 21.89 g 40,000 lb 2 3 46 900 lb x bin: 45 800 lb x bin: …" at bounding box center [437, 200] width 705 height 19
drag, startPoint x: 425, startPoint y: 194, endPoint x: 432, endPoint y: 194, distance: 7.1
click at [432, 194] on tr "× Jue., [DATE] × P – 8 21.89 g 40,000 lb 3 30 900 lb x bin: 45 800 lb x bin: 50…" at bounding box center [437, 200] width 705 height 19
type input "4"
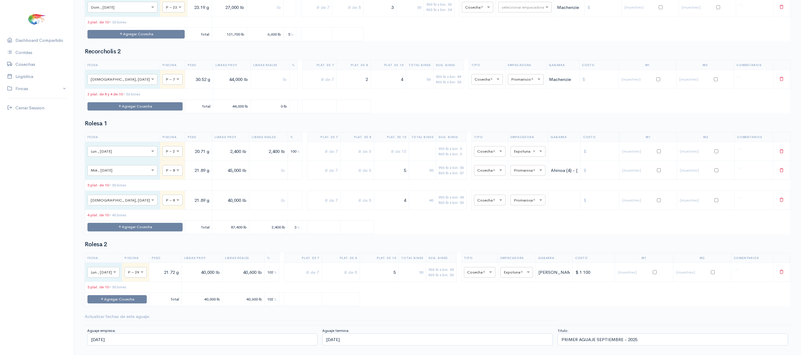
click at [388, 241] on h2 "Rolesa 2" at bounding box center [438, 244] width 706 height 7
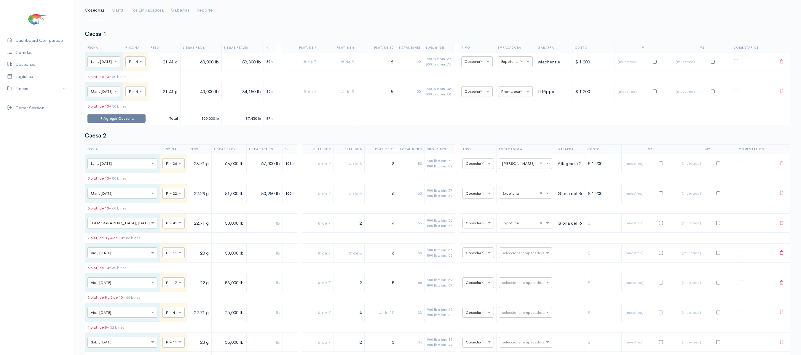
scroll to position [0, 0]
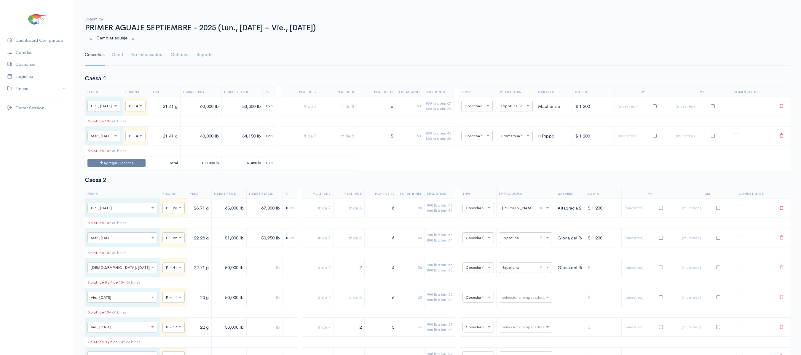
click at [119, 53] on link "Gantt" at bounding box center [118, 54] width 12 height 21
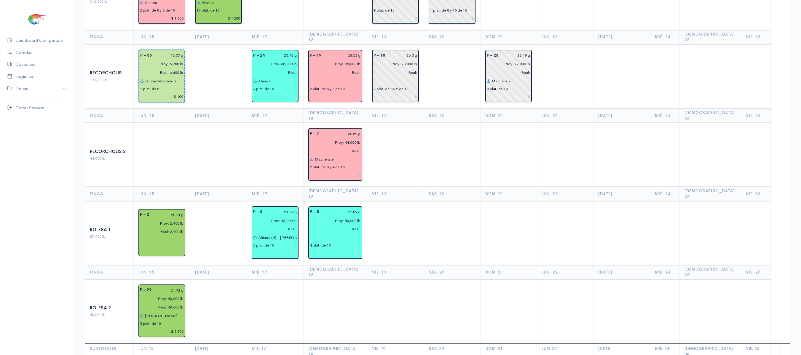
scroll to position [668, 0]
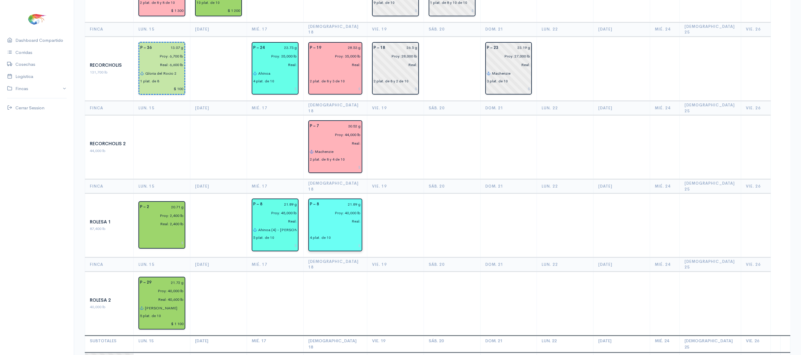
click at [337, 226] on input "text" at bounding box center [335, 230] width 51 height 9
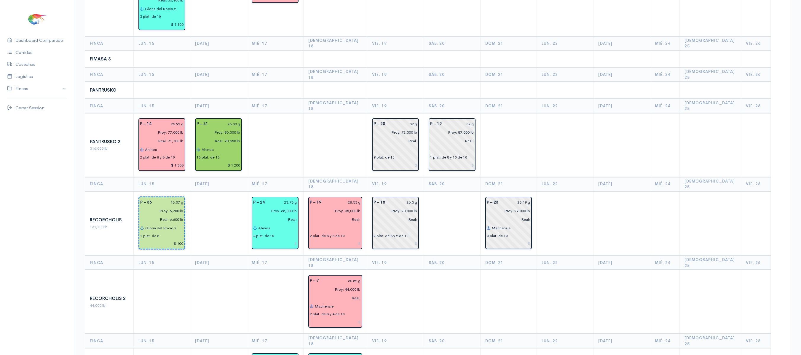
scroll to position [0, 23]
type input "Machenzie (2) - [PERSON_NAME] del [PERSON_NAME] 2 (2)"
click at [395, 270] on td at bounding box center [395, 302] width 57 height 64
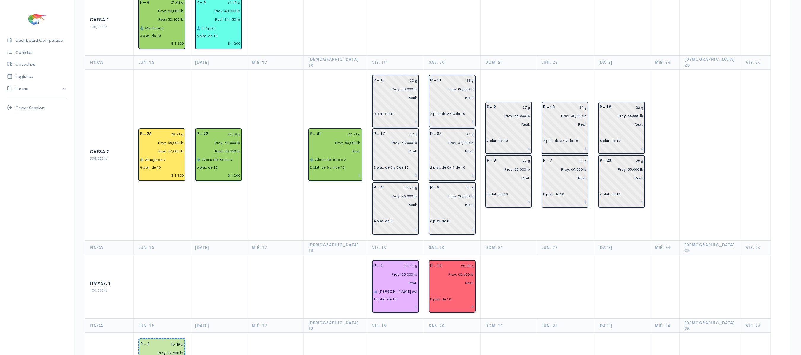
scroll to position [98, 0]
click at [317, 193] on td "P – 41 22.71 g Proy: 50,000 lb Real: [PERSON_NAME] del [PERSON_NAME] 2 2 plat. …" at bounding box center [335, 155] width 64 height 171
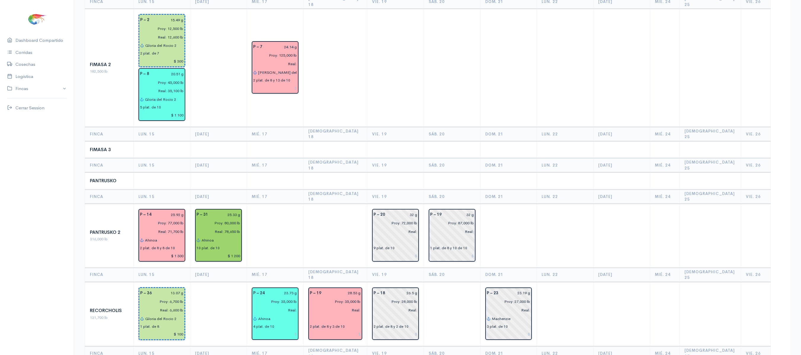
scroll to position [422, 0]
click at [351, 204] on td at bounding box center [335, 236] width 64 height 64
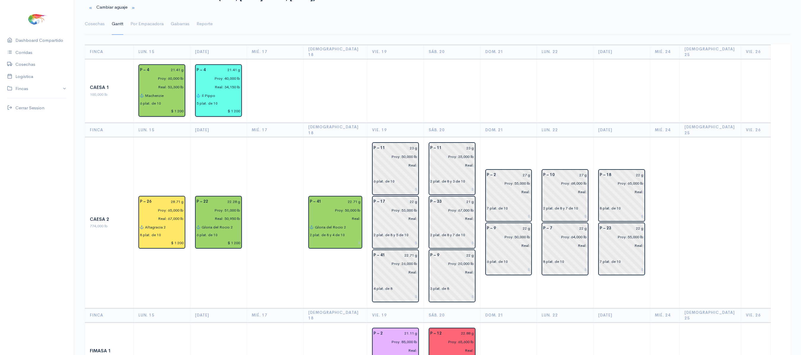
scroll to position [31, 0]
click at [590, 83] on td at bounding box center [565, 90] width 57 height 64
